Goal: Transaction & Acquisition: Download file/media

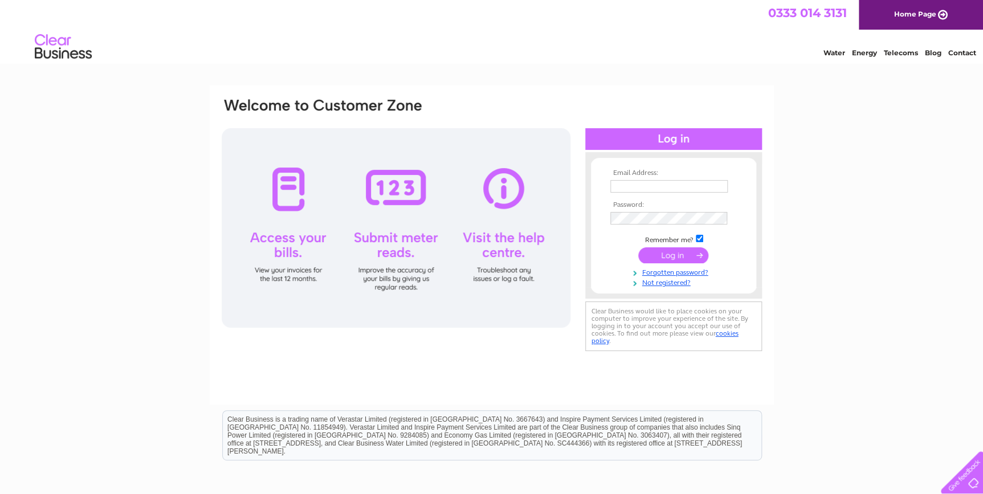
click at [634, 186] on input "text" at bounding box center [669, 186] width 117 height 13
type input "paint.technic@btconnect.com"
click at [670, 252] on input "submit" at bounding box center [673, 256] width 70 height 16
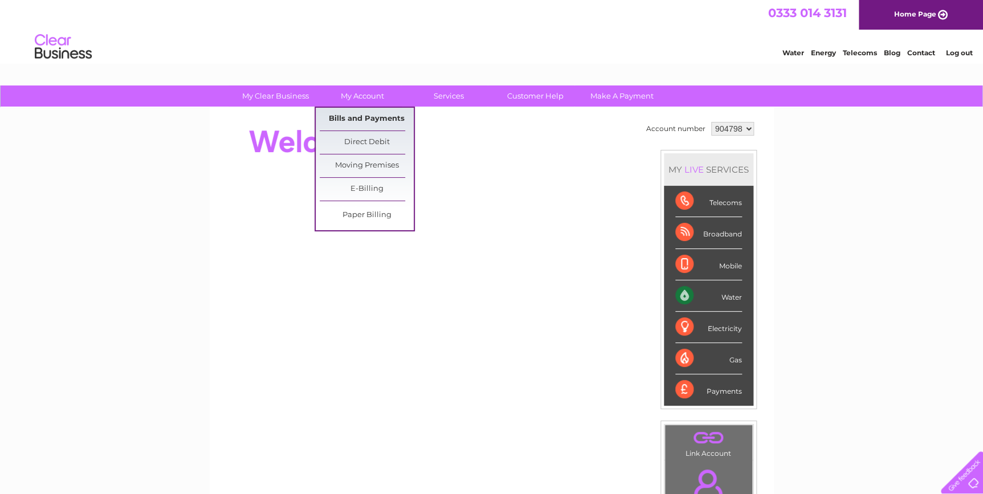
click at [365, 119] on link "Bills and Payments" at bounding box center [367, 119] width 94 height 23
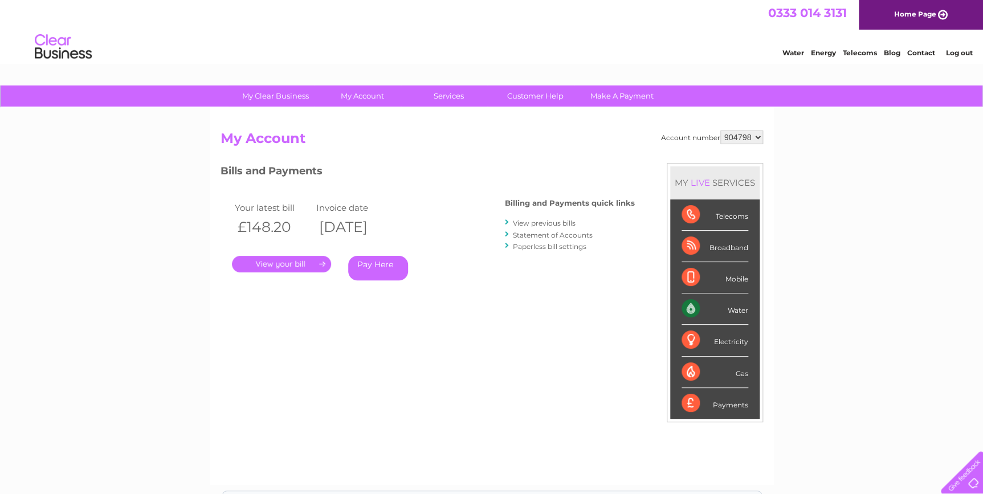
click at [548, 221] on link "View previous bills" at bounding box center [544, 223] width 63 height 9
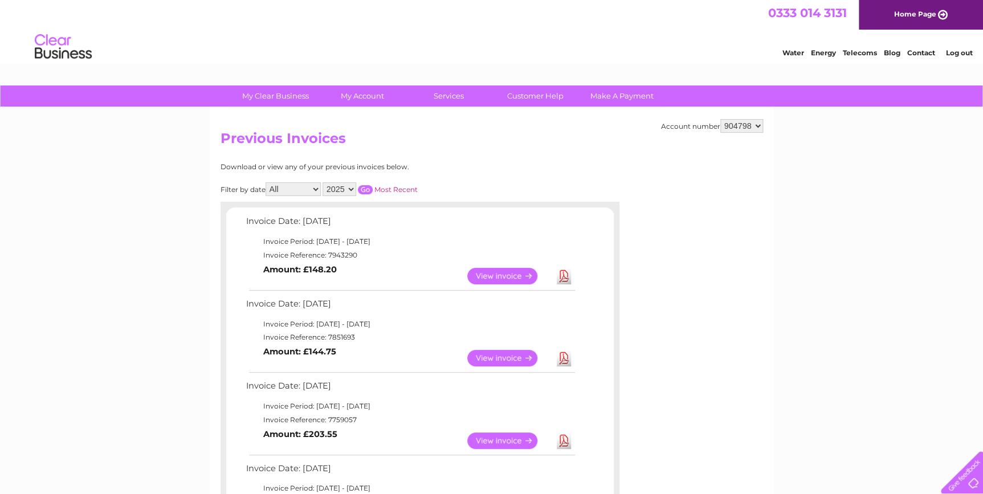
click at [562, 272] on link "Download" at bounding box center [564, 276] width 14 height 17
